Goal: Register for event/course

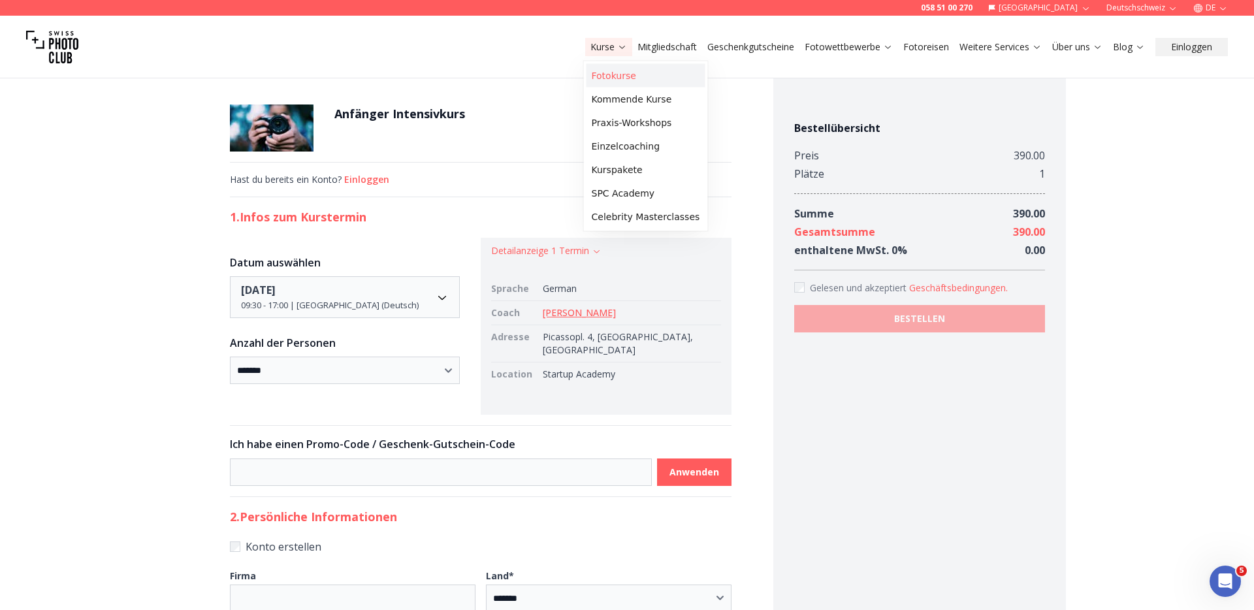
click at [609, 82] on link "Fotokurse" at bounding box center [645, 76] width 119 height 24
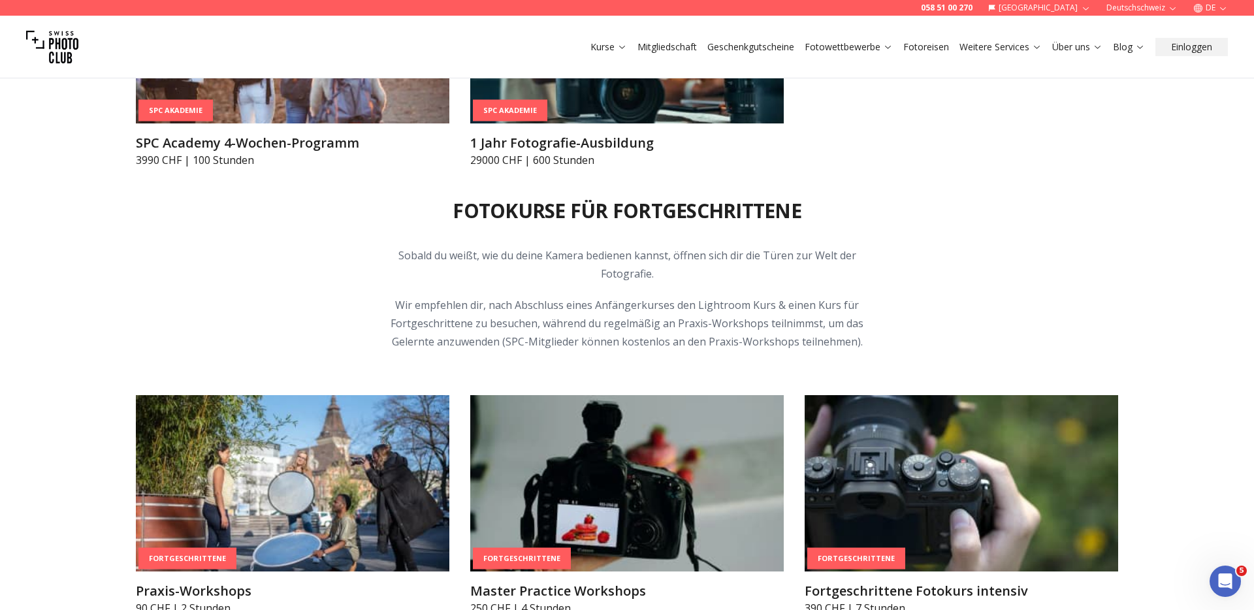
scroll to position [3439, 0]
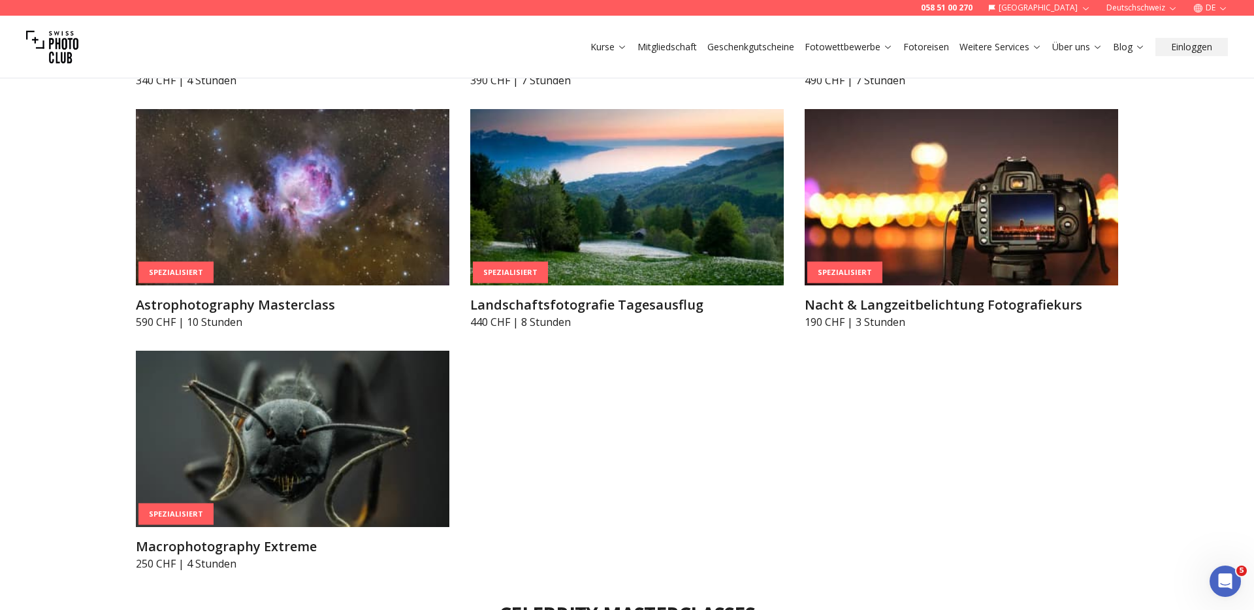
click at [1206, 7] on button "DE" at bounding box center [1210, 8] width 45 height 16
click at [1203, 59] on link "en" at bounding box center [1210, 60] width 27 height 16
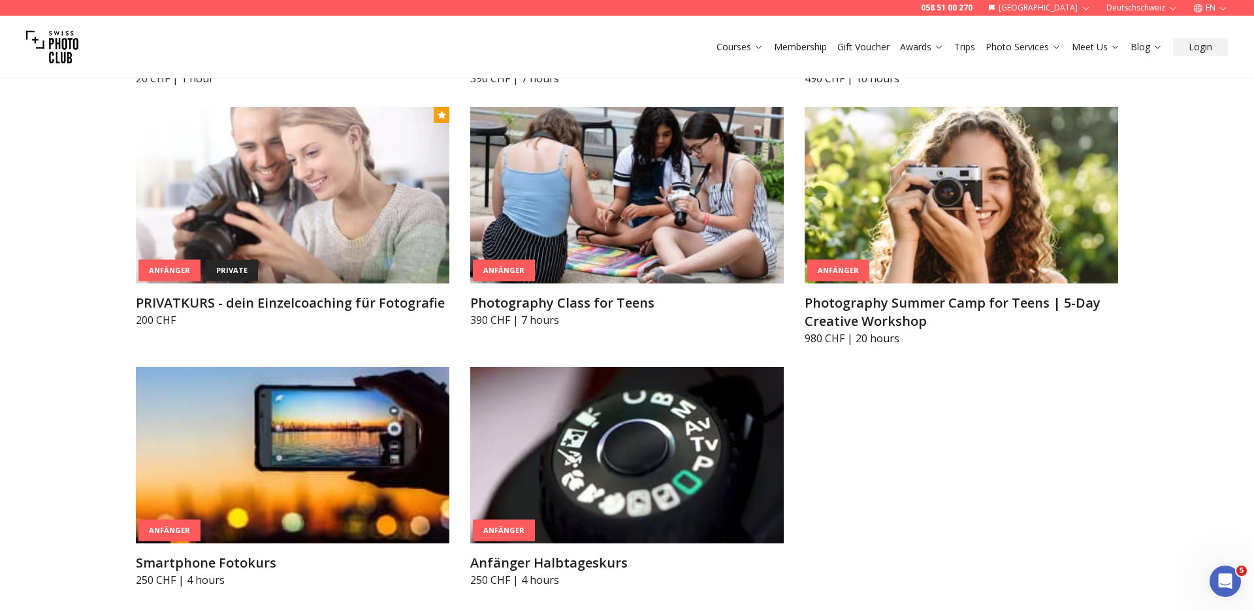
scroll to position [1405, 0]
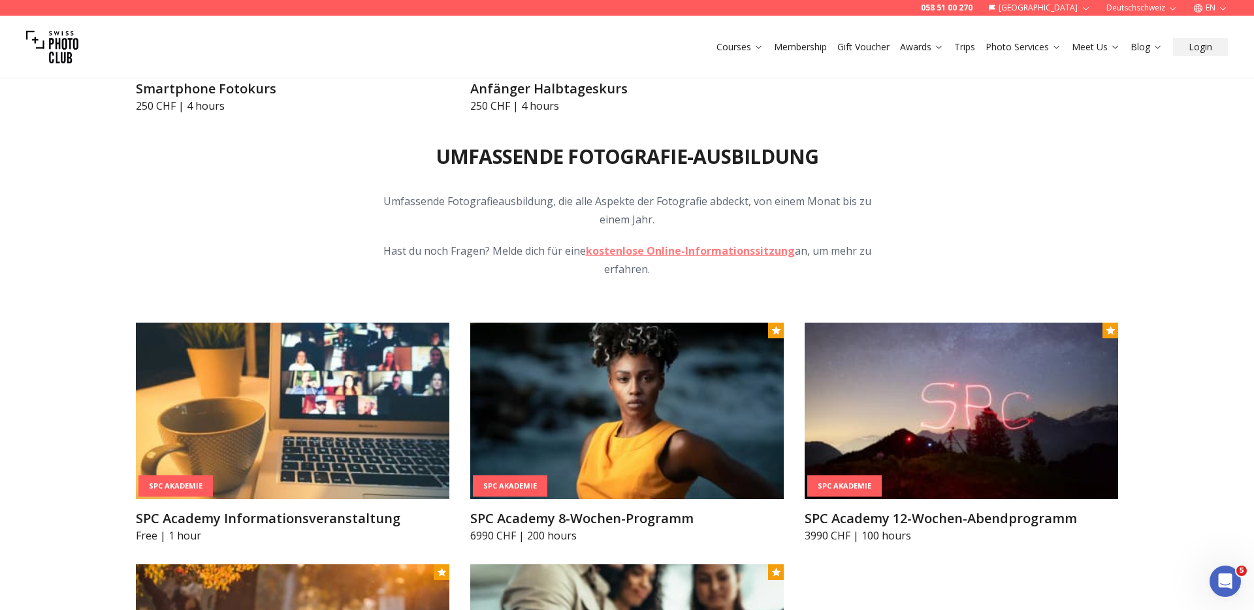
click at [892, 210] on div "Umfassende Fotografie-Ausbildung Umfassende Fotografieausbildung, die alle Aspe…" at bounding box center [626, 449] width 1003 height 671
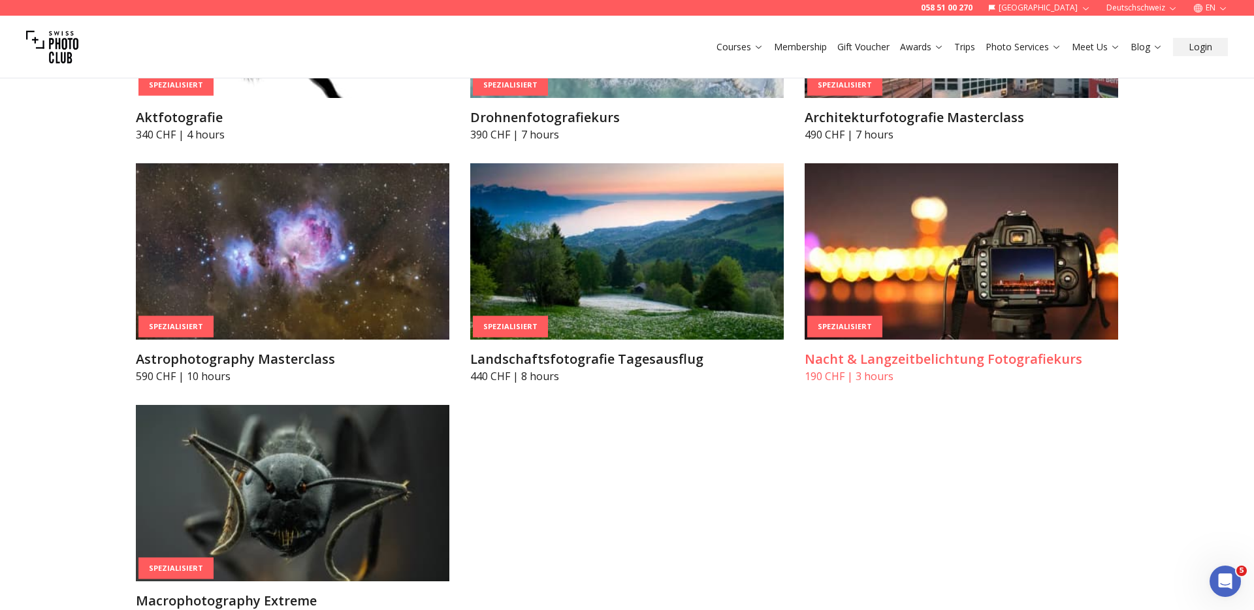
scroll to position [3367, 0]
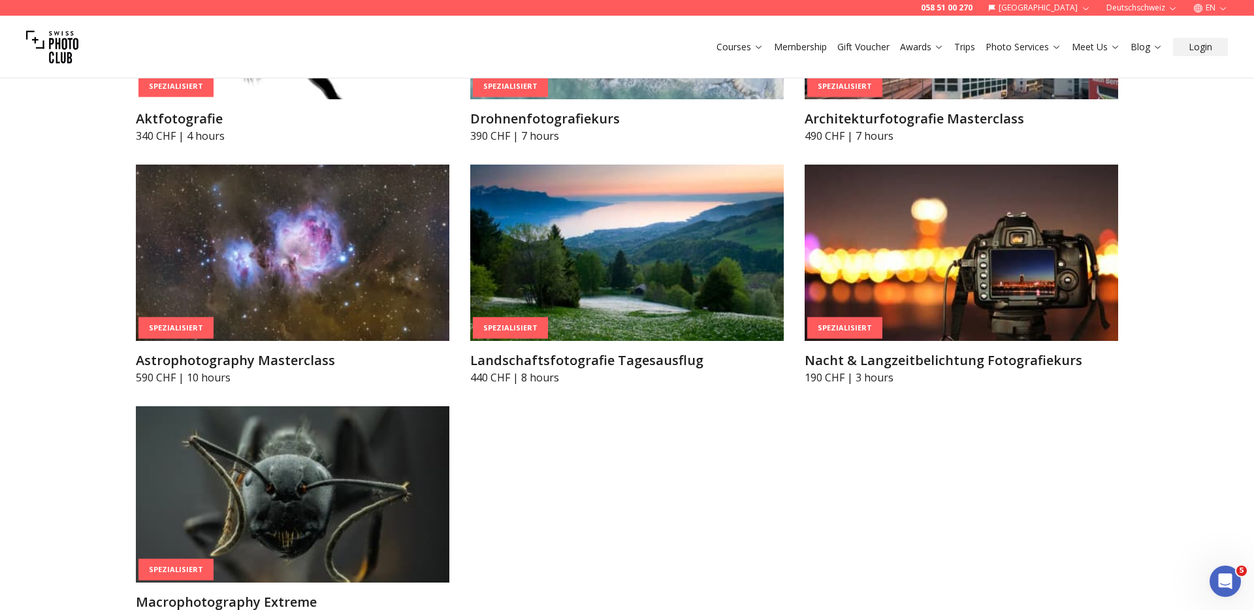
click at [1210, 2] on button "EN" at bounding box center [1210, 8] width 45 height 16
click at [1206, 55] on link "en" at bounding box center [1210, 60] width 27 height 16
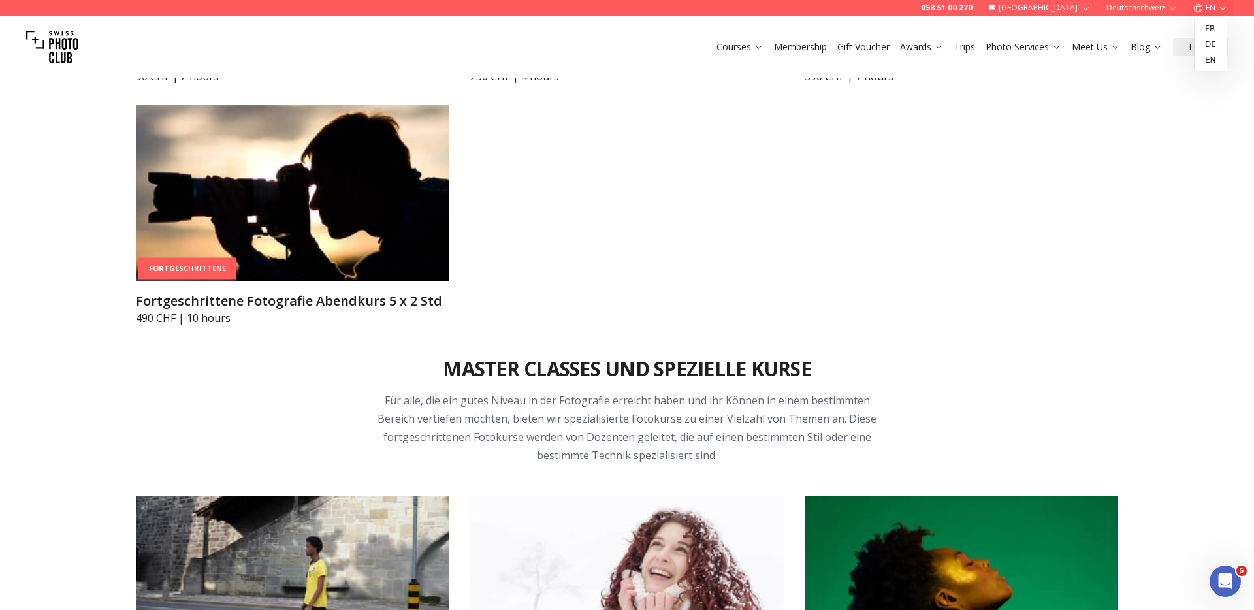
scroll to position [2557, 0]
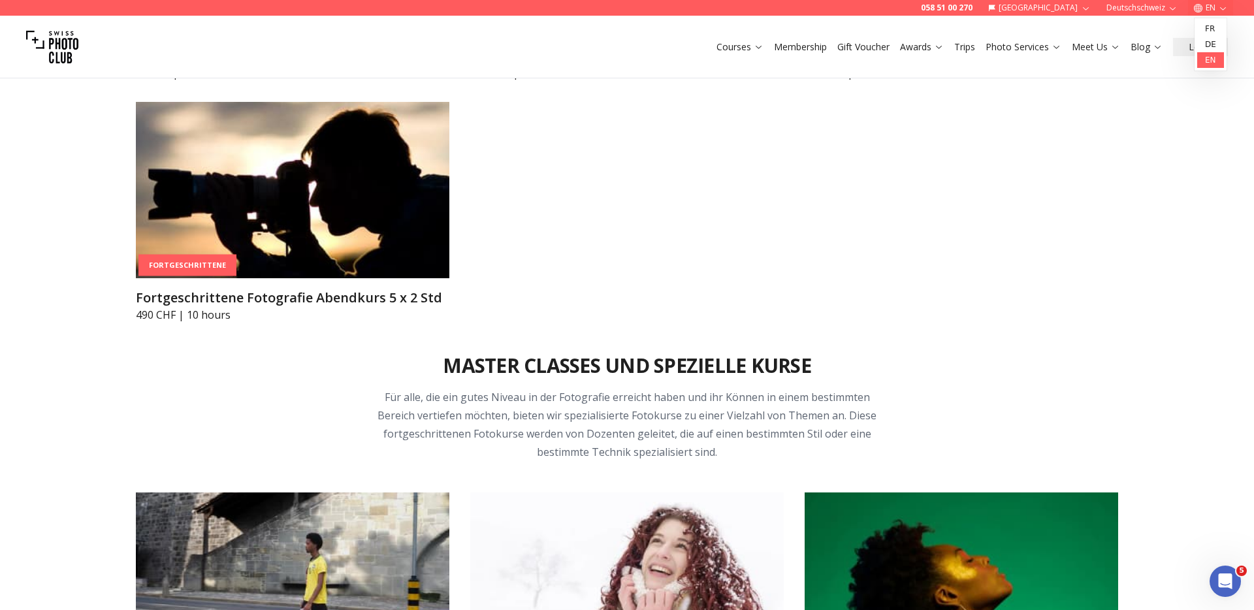
click at [1210, 61] on link "en" at bounding box center [1210, 60] width 27 height 16
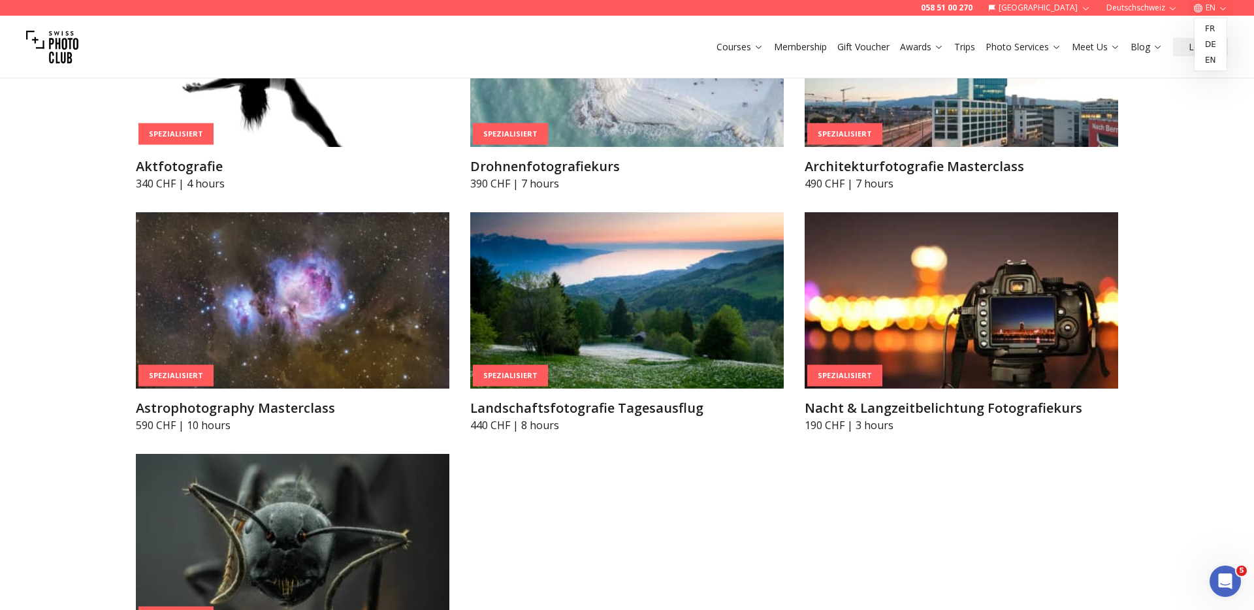
scroll to position [3342, 0]
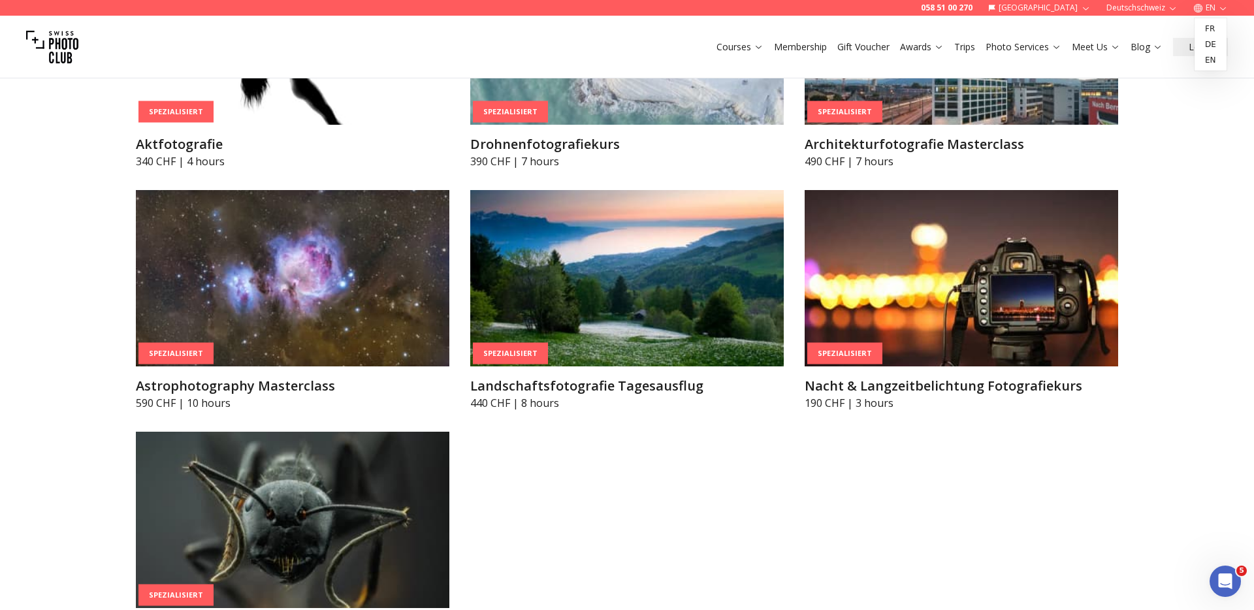
click at [1205, 8] on button "EN" at bounding box center [1210, 8] width 45 height 16
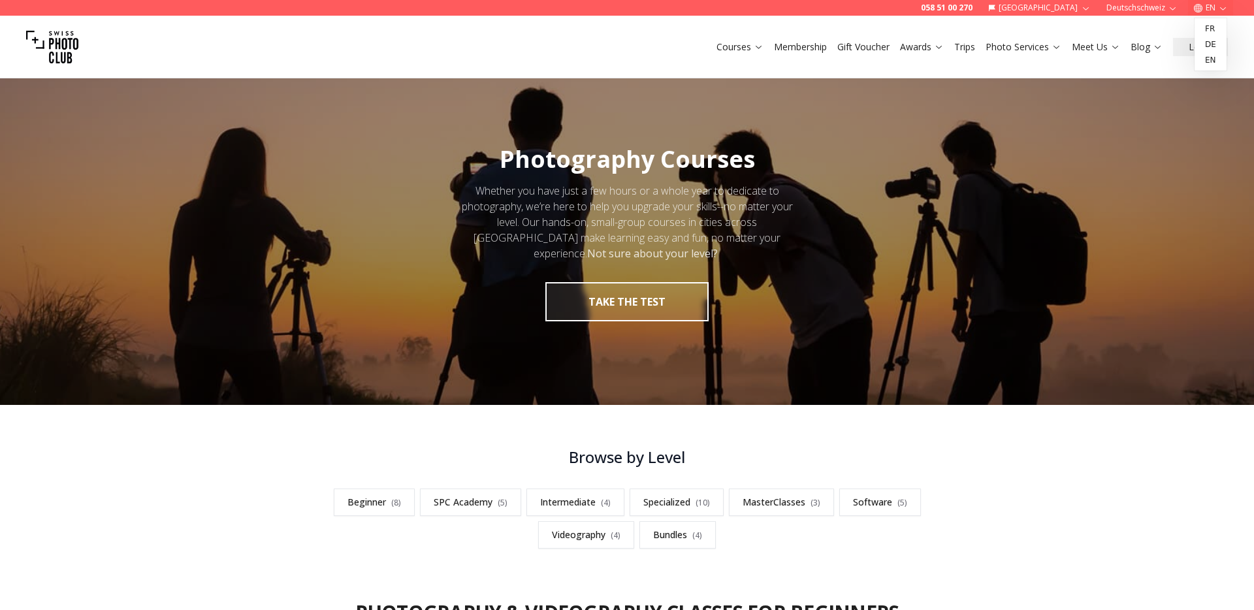
click at [1216, 10] on button "EN" at bounding box center [1210, 8] width 45 height 16
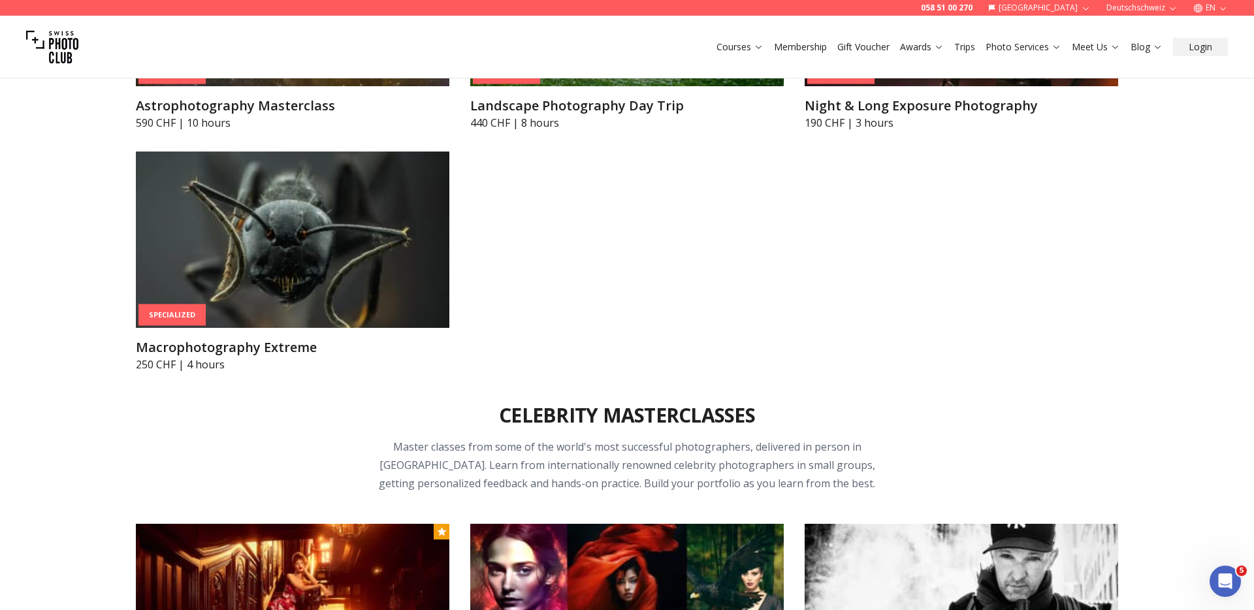
scroll to position [3452, 0]
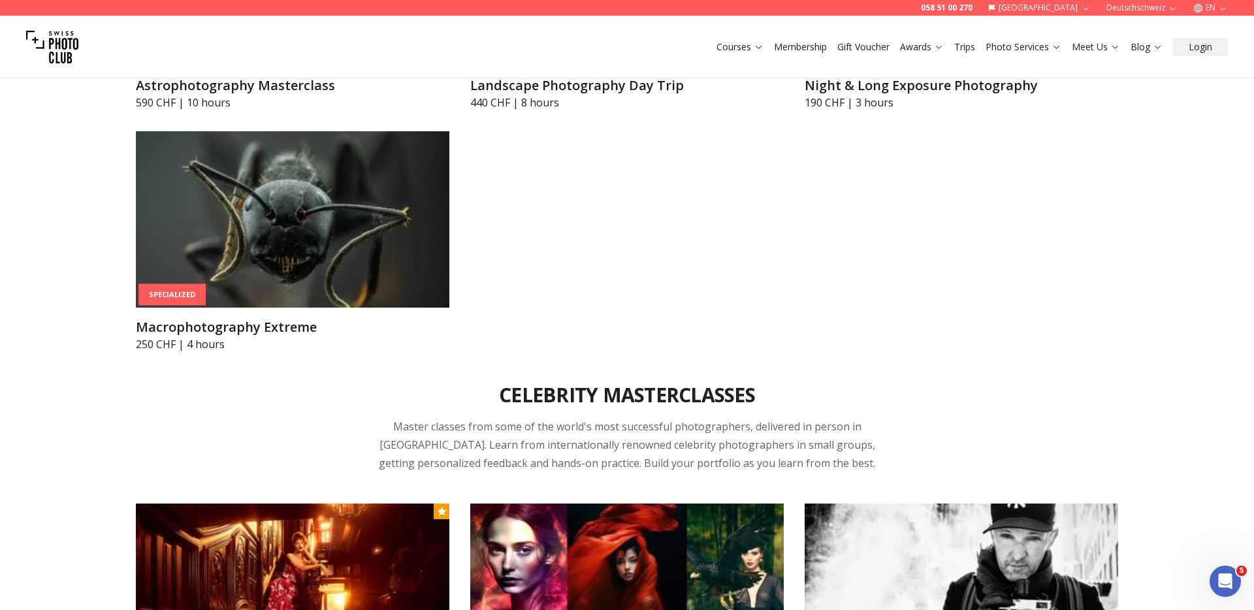
click at [625, 364] on div "Celebrity Masterclasses Master classes from some of the world's most successful…" at bounding box center [626, 547] width 1003 height 390
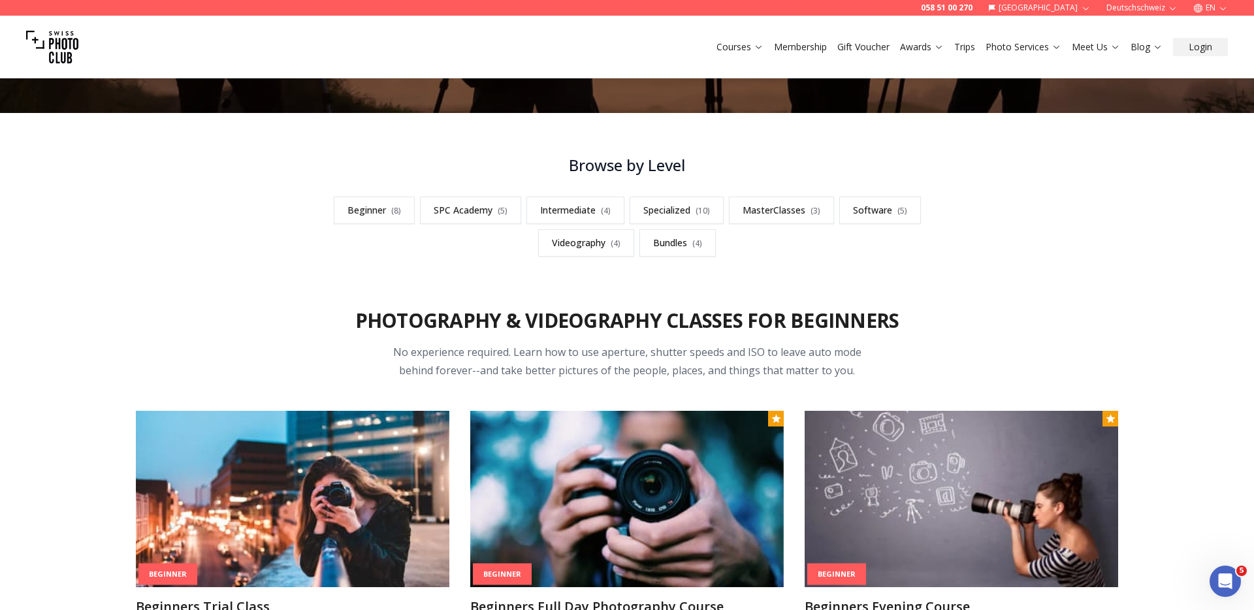
scroll to position [157, 0]
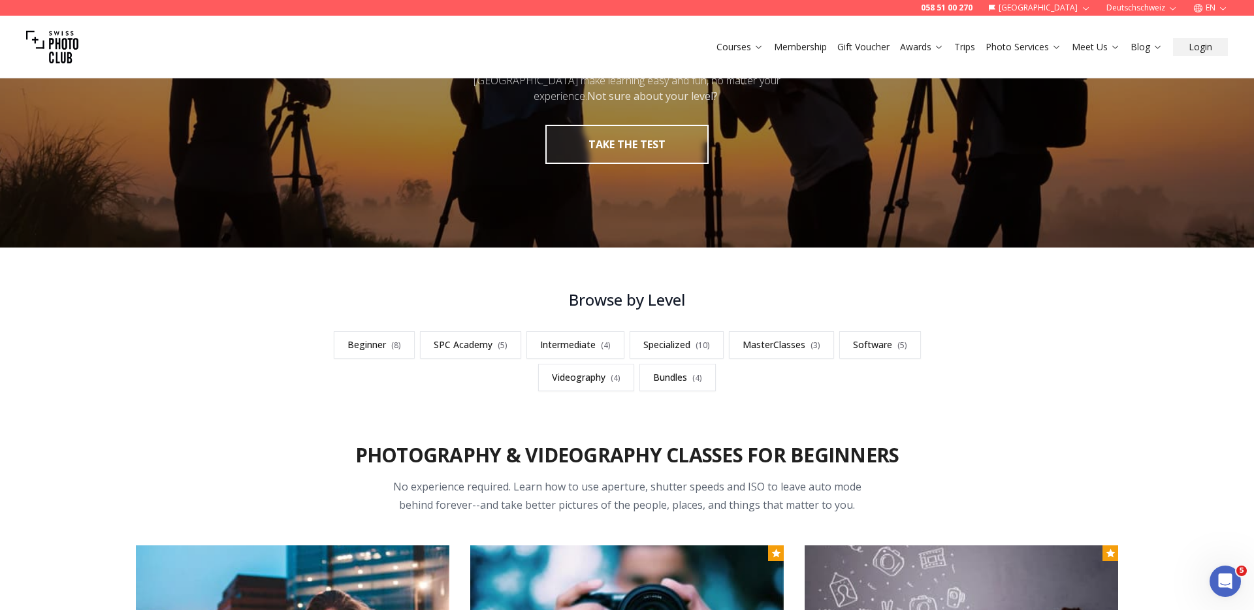
click at [230, 335] on div "**********" at bounding box center [627, 340] width 1254 height 102
